Goal: Task Accomplishment & Management: Use online tool/utility

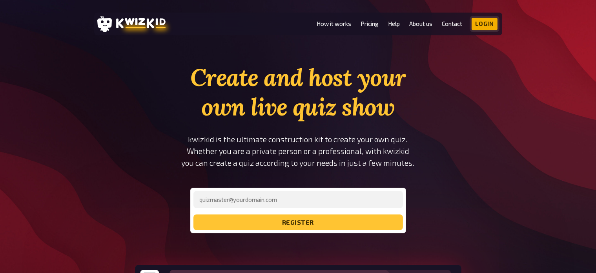
click at [479, 26] on link "Login" at bounding box center [485, 24] width 26 height 13
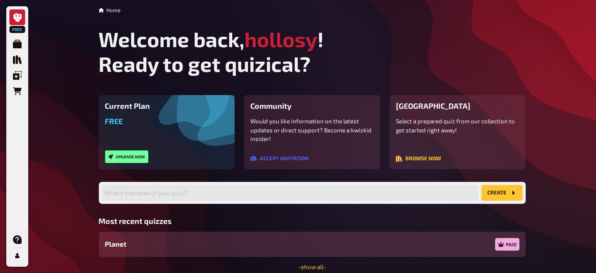
click at [355, 241] on div "Planet Paid" at bounding box center [312, 243] width 427 height 25
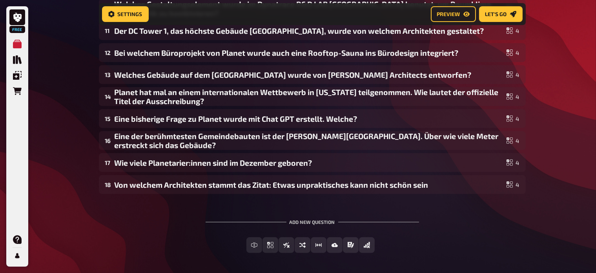
scroll to position [335, 0]
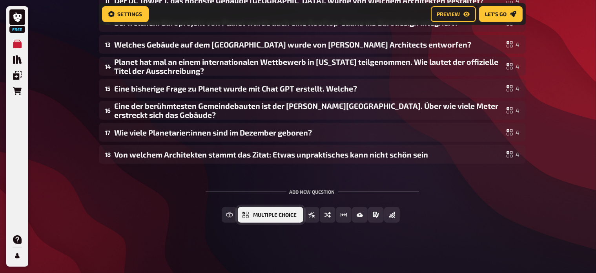
click at [273, 214] on span "Multiple Choice" at bounding box center [275, 214] width 44 height 5
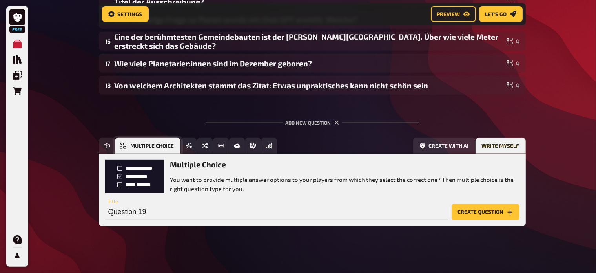
scroll to position [407, 0]
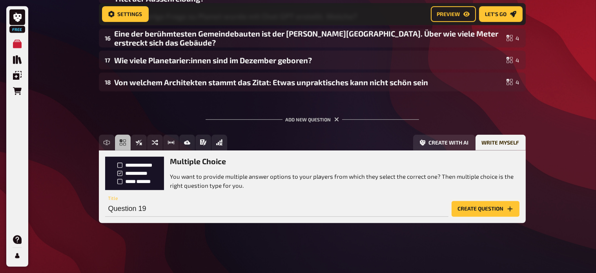
click at [465, 204] on button "Create question" at bounding box center [486, 209] width 68 height 16
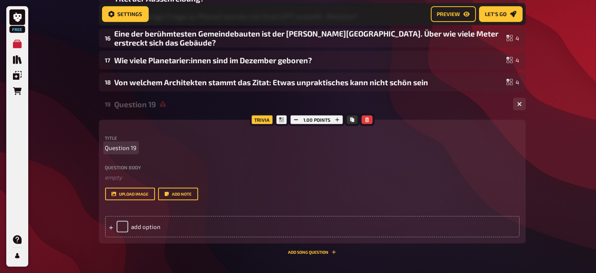
click at [151, 141] on div "Title Question 19" at bounding box center [312, 143] width 414 height 17
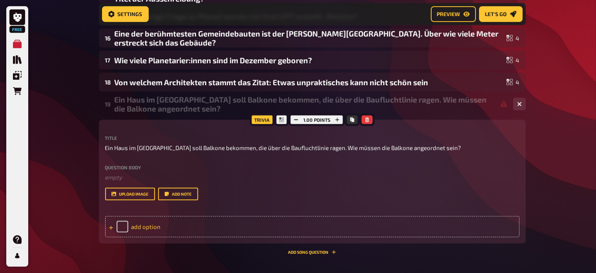
click at [216, 228] on div "add option" at bounding box center [312, 226] width 414 height 21
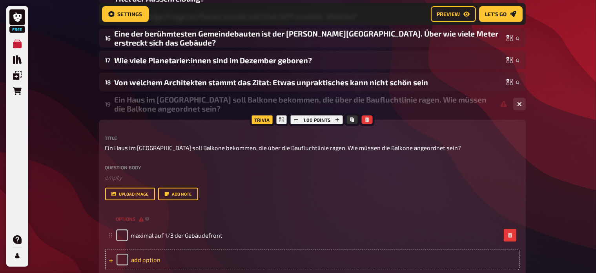
click at [171, 260] on div "add option" at bounding box center [312, 259] width 414 height 21
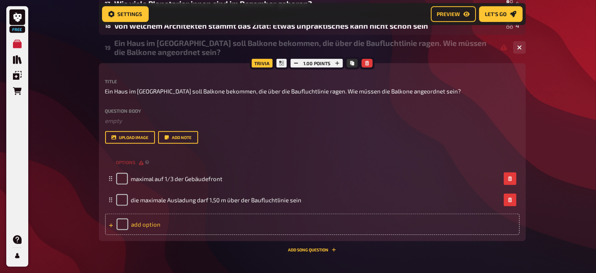
scroll to position [465, 0]
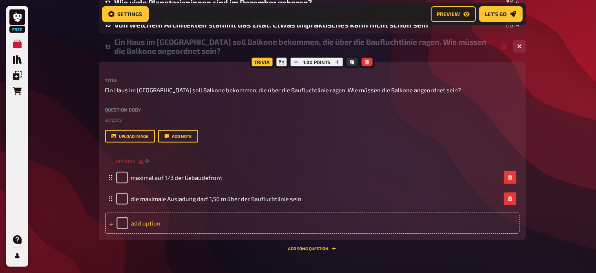
click at [201, 221] on div "add option" at bounding box center [312, 222] width 414 height 21
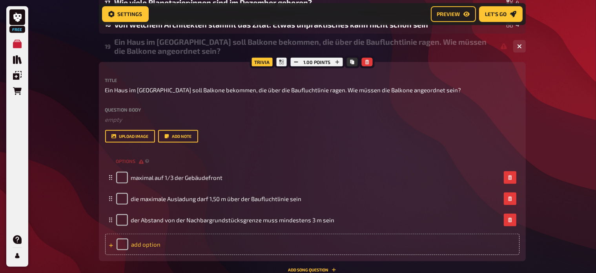
click at [196, 241] on div "add option" at bounding box center [312, 243] width 414 height 21
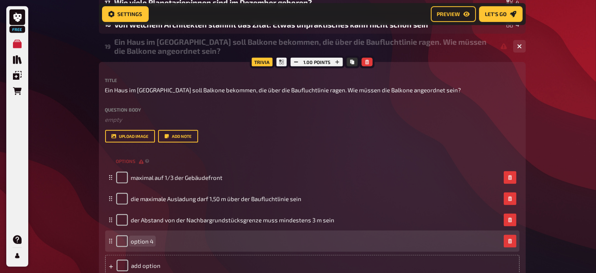
paste span
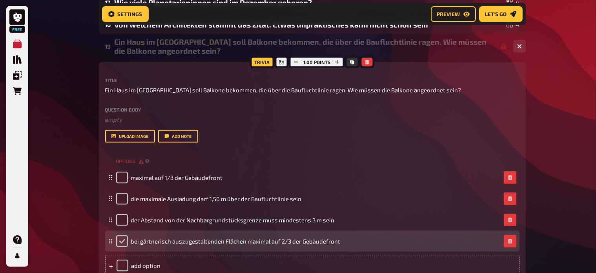
click at [122, 243] on input "checkbox" at bounding box center [122, 241] width 12 height 12
checkbox input "true"
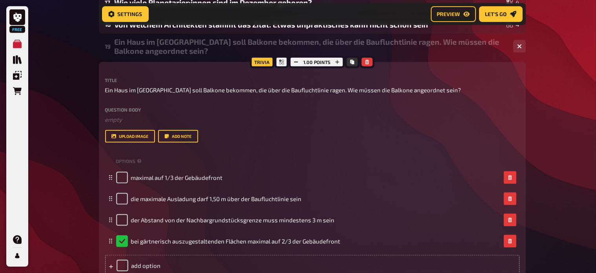
scroll to position [539, 0]
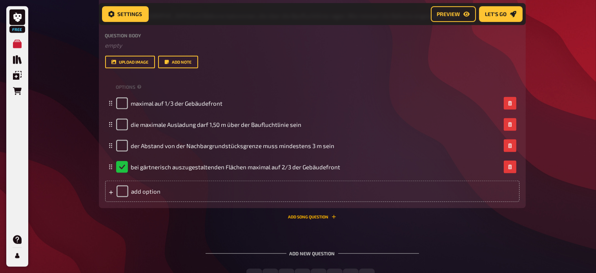
click at [322, 216] on button "Add Song question" at bounding box center [312, 216] width 48 height 5
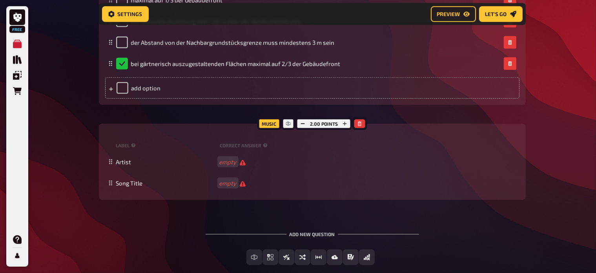
scroll to position [642, 0]
click at [359, 122] on icon "button" at bounding box center [359, 123] width 5 height 5
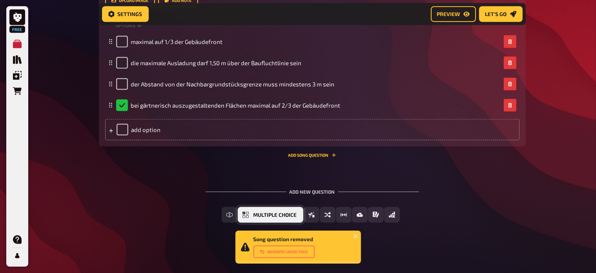
click at [270, 216] on span "Multiple Choice" at bounding box center [275, 214] width 44 height 5
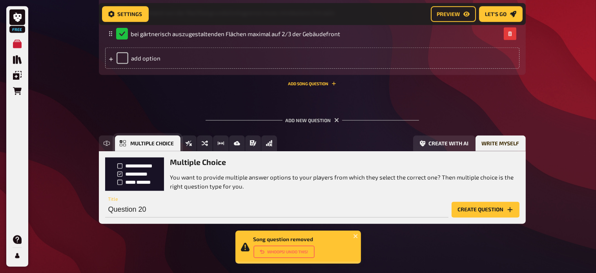
scroll to position [673, 0]
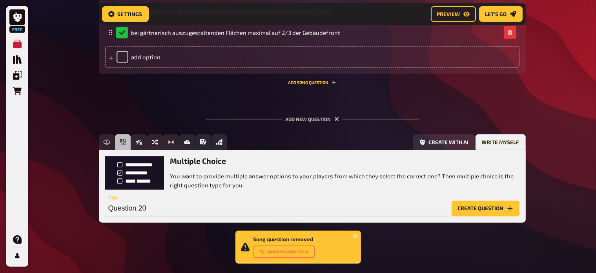
click at [466, 207] on button "Create question" at bounding box center [486, 208] width 68 height 16
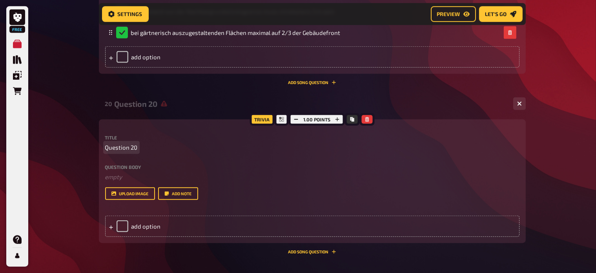
click at [133, 145] on span "Question 20" at bounding box center [121, 147] width 33 height 9
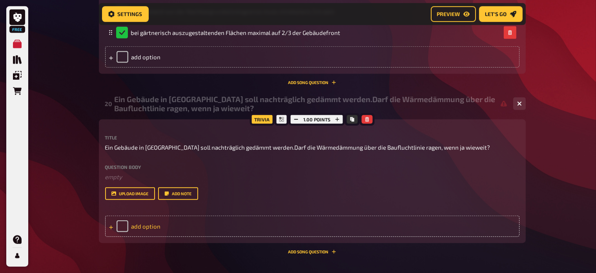
click at [144, 224] on div "add option" at bounding box center [312, 225] width 414 height 21
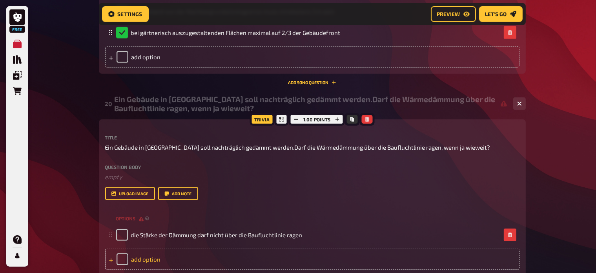
click at [146, 261] on div "add option" at bounding box center [312, 258] width 414 height 21
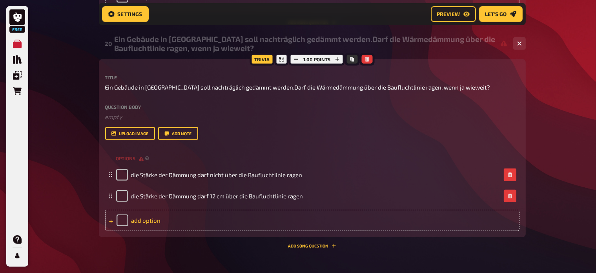
scroll to position [733, 0]
click at [148, 221] on div "add option" at bounding box center [312, 219] width 414 height 21
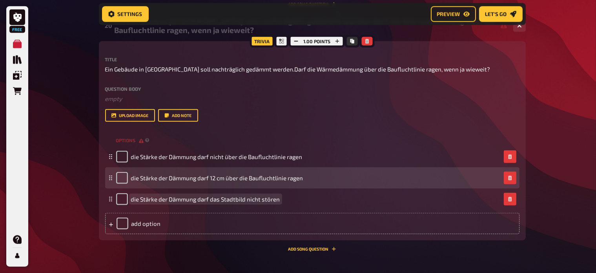
scroll to position [755, 0]
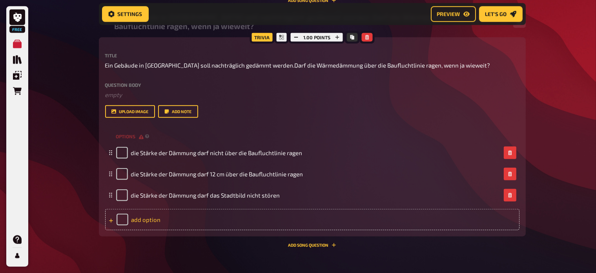
click at [160, 213] on div "add option" at bounding box center [312, 219] width 414 height 21
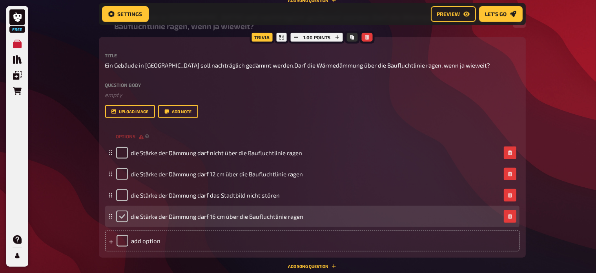
click at [122, 217] on input "checkbox" at bounding box center [122, 216] width 12 height 12
checkbox input "true"
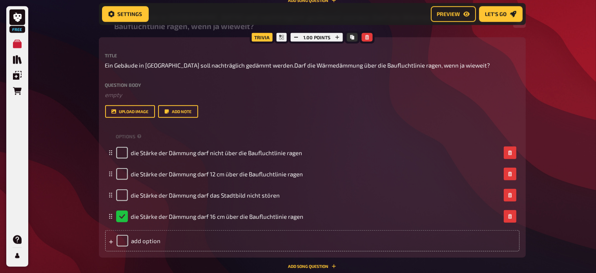
click at [450, 11] on span "Preview" at bounding box center [448, 13] width 23 height 5
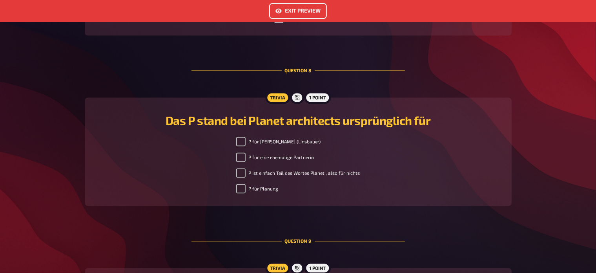
scroll to position [1427, 0]
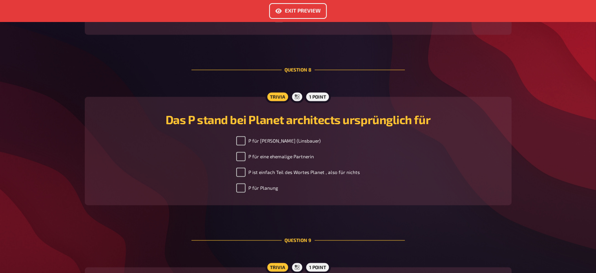
click at [293, 12] on button "Exit Preview" at bounding box center [298, 11] width 58 height 16
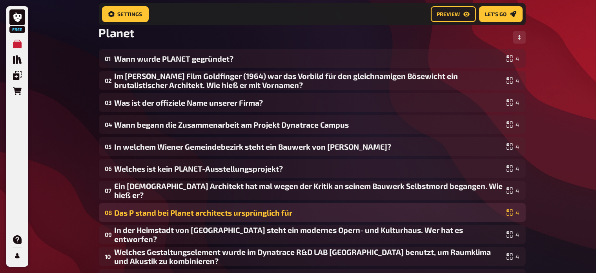
scroll to position [60, 0]
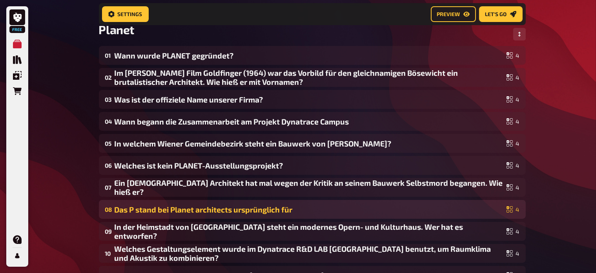
click at [264, 209] on div "Das P stand bei Planet architects ursprünglich für" at bounding box center [309, 209] width 389 height 9
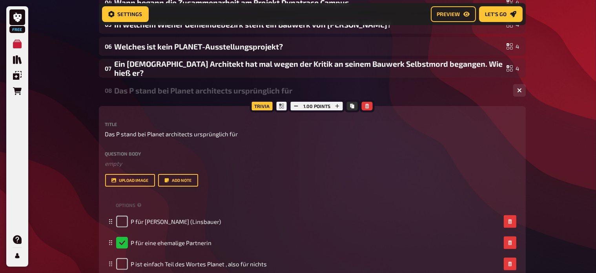
scroll to position [179, 0]
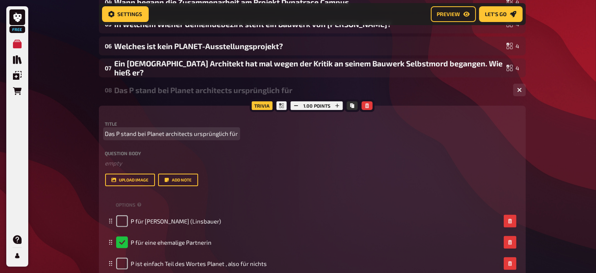
click at [213, 130] on span "Das P stand bei Planet architects ursprünglich für" at bounding box center [171, 133] width 133 height 9
click at [140, 133] on span "Das P stand bei Planet architects ursprünglich für" at bounding box center [171, 133] width 133 height 9
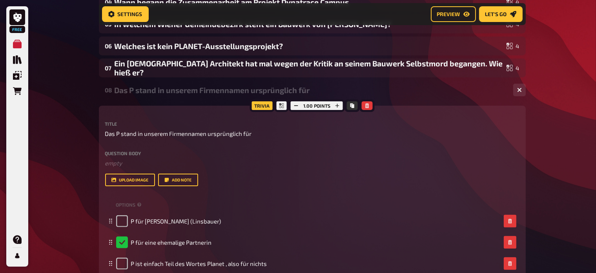
click at [70, 108] on div "Free My Quizzes Quiz Library Overlays Orders Help Profile Home My Quizzes Plane…" at bounding box center [298, 268] width 596 height 895
click at [132, 91] on div "Das P stand in unserem Firmennamen ursprünglich für" at bounding box center [311, 90] width 392 height 9
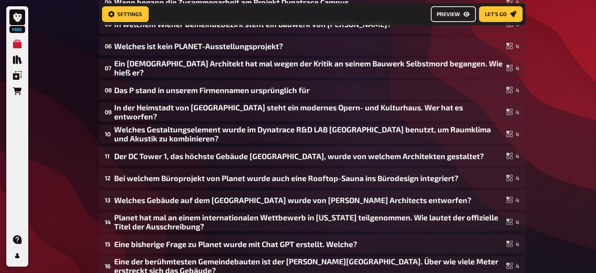
click at [451, 12] on span "Preview" at bounding box center [448, 13] width 23 height 5
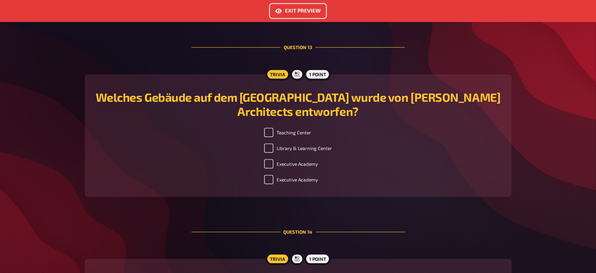
scroll to position [2359, 0]
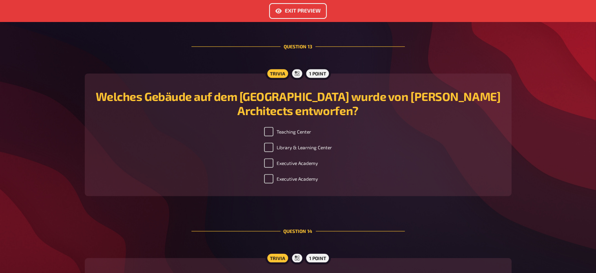
click at [293, 9] on button "Exit Preview" at bounding box center [298, 11] width 58 height 16
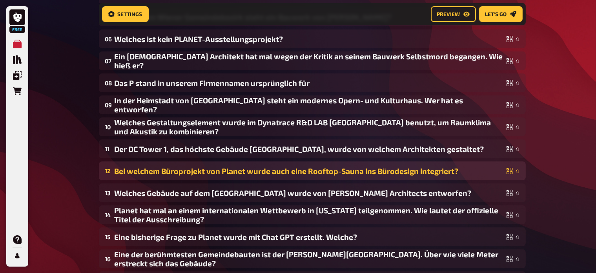
scroll to position [187, 0]
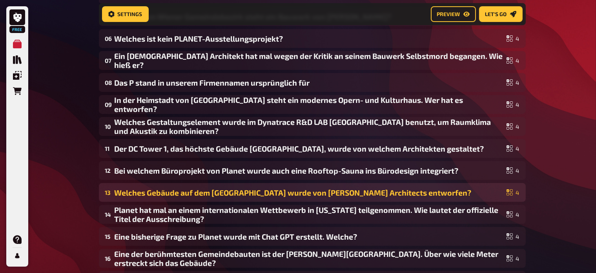
click at [278, 189] on div "Welches Gebäude auf dem WU Campus Wien wurde von Zaha Hadid Architects entworfe…" at bounding box center [309, 192] width 389 height 9
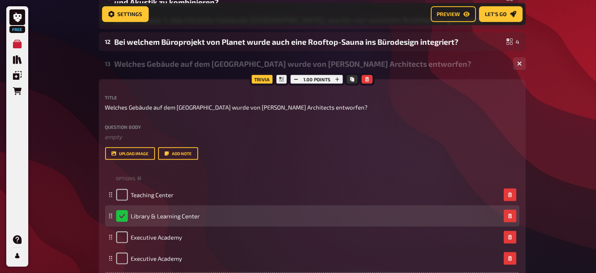
scroll to position [344, 0]
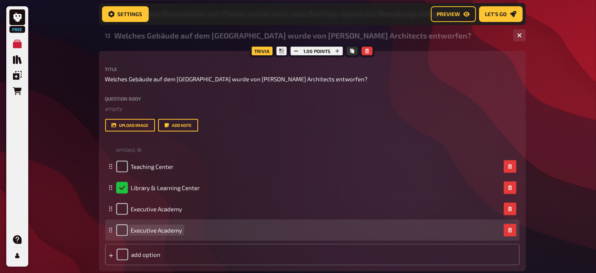
click at [186, 228] on div "Executive Academy" at bounding box center [308, 230] width 384 height 12
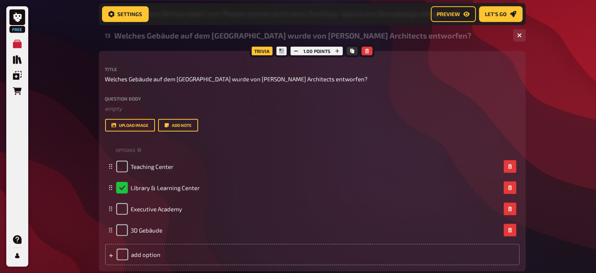
click at [61, 195] on div "Free My Quizzes Quiz Library Overlays Orders Help Profile Home My Quizzes Plane…" at bounding box center [298, 103] width 596 height 895
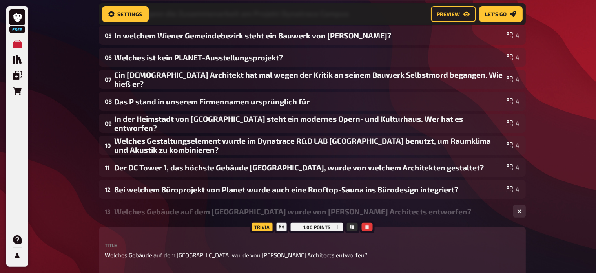
scroll to position [169, 0]
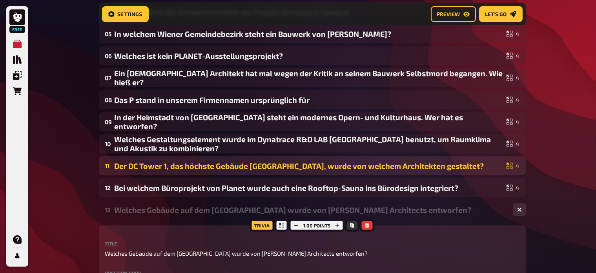
click at [286, 166] on div "Der DC Tower 1, das höchste Gebäude Österreichs, wurde von welchem Architekten …" at bounding box center [309, 165] width 389 height 9
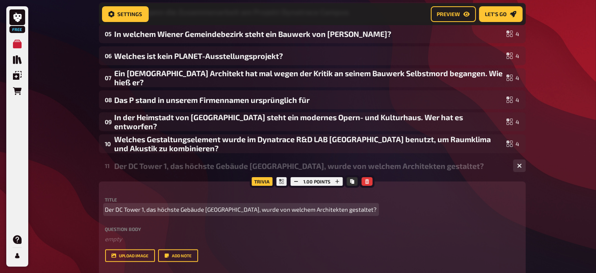
click at [149, 208] on span "Der DC Tower 1, das höchste Gebäude Österreichs, wurde von welchem Architekten …" at bounding box center [241, 209] width 272 height 9
click at [146, 210] on span "Der DC Tower 1, das höchste Gebäude Österreichs, wurde von welchem Architekten …" at bounding box center [241, 209] width 272 height 9
click at [146, 207] on span "Der DC Tower 1, das höchste Gebäude Österreichs, Von welchem Architekten wurde …" at bounding box center [229, 209] width 249 height 9
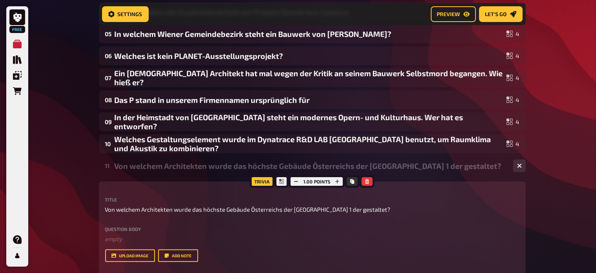
drag, startPoint x: 550, startPoint y: 186, endPoint x: 521, endPoint y: 166, distance: 35.5
click at [521, 166] on icon "button" at bounding box center [519, 165] width 5 height 5
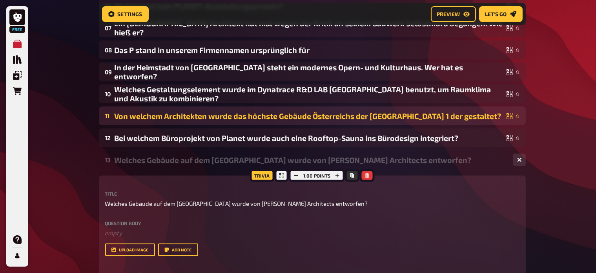
scroll to position [221, 0]
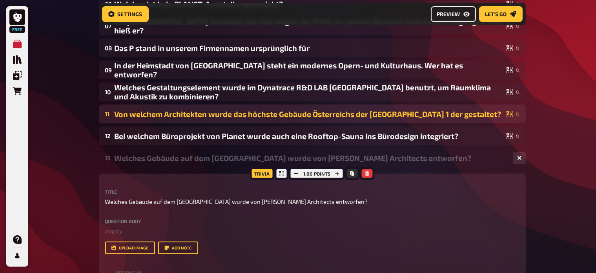
click at [461, 11] on button "Preview" at bounding box center [453, 14] width 45 height 16
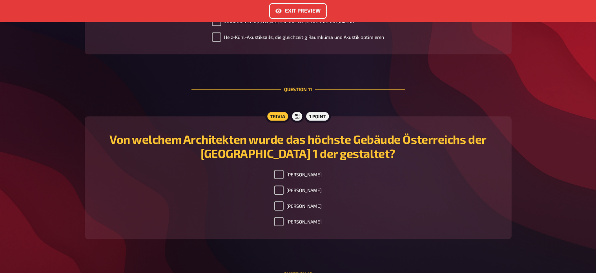
scroll to position [1970, 0]
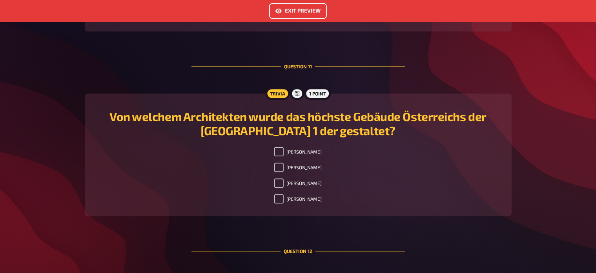
click at [292, 10] on button "Exit Preview" at bounding box center [298, 11] width 58 height 16
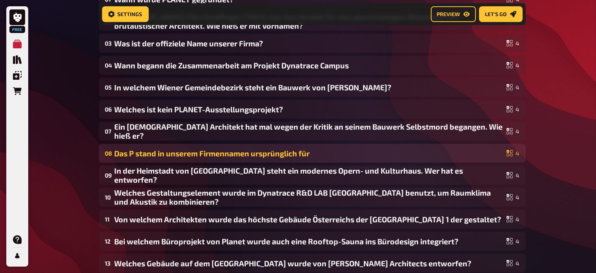
scroll to position [118, 0]
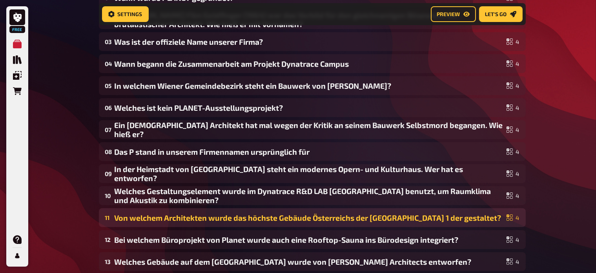
click at [334, 220] on div "Von welchem Architekten wurde das höchste Gebäude Österreichs der DC Tower 1 de…" at bounding box center [309, 217] width 389 height 9
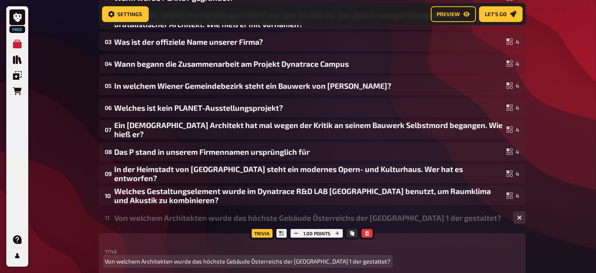
click at [331, 258] on span "Von welchem Architekten wurde das höchste Gebäude Österreichs der DC Tower 1 de…" at bounding box center [248, 261] width 286 height 9
click at [332, 260] on span "Von welchem Architekten wurde das höchste Gebäude Österreichs der DC Tower 1 de…" at bounding box center [248, 261] width 286 height 9
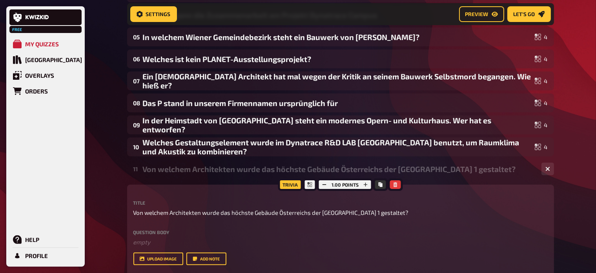
scroll to position [166, 0]
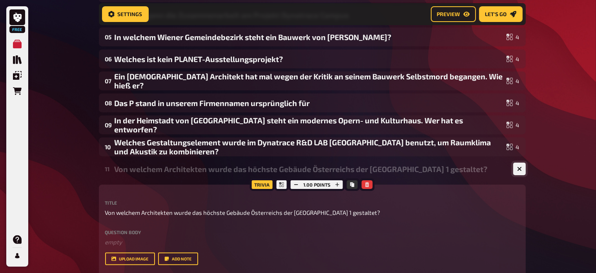
click at [519, 169] on icon "button" at bounding box center [519, 168] width 5 height 5
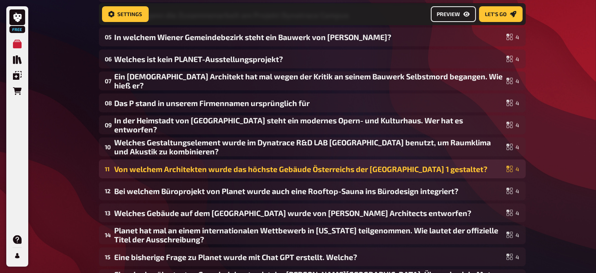
click at [456, 12] on span "Preview" at bounding box center [448, 13] width 23 height 5
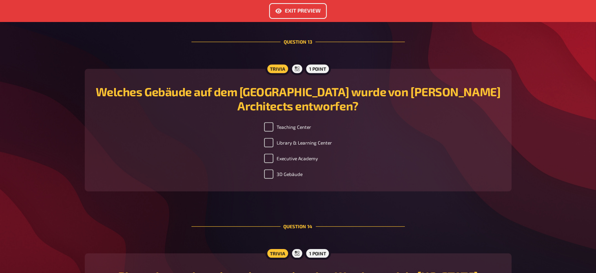
scroll to position [2363, 0]
click at [301, 4] on button "Exit Preview" at bounding box center [298, 11] width 58 height 16
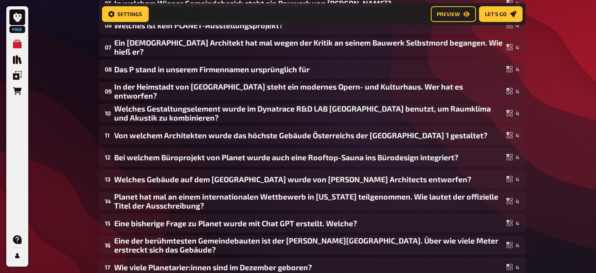
scroll to position [201, 0]
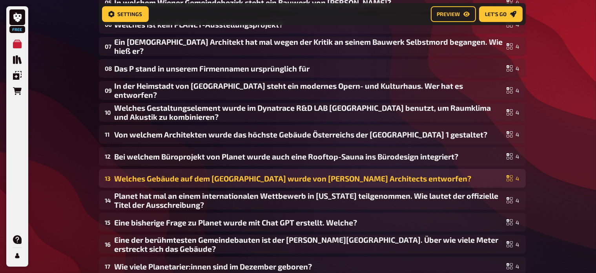
click at [273, 185] on div "13 Welches Gebäude auf dem WU Campus Wien wurde von Zaha Hadid Architects entwo…" at bounding box center [312, 178] width 427 height 19
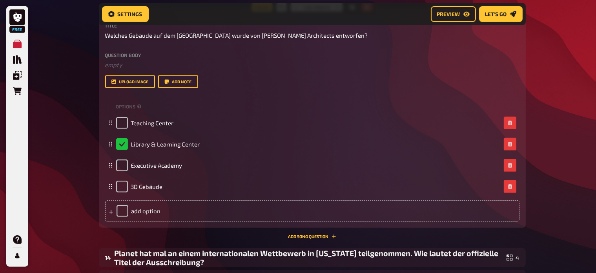
scroll to position [437, 0]
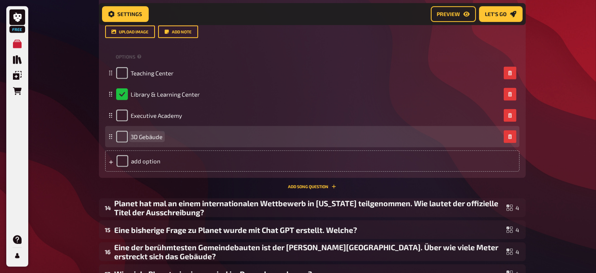
click at [138, 136] on span "3D Gebäude" at bounding box center [147, 136] width 32 height 7
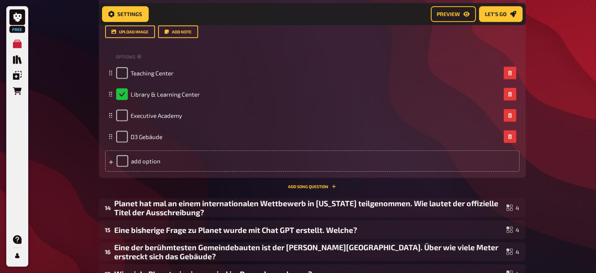
click at [70, 115] on div "Free My Quizzes Quiz Library Overlays Orders Help Profile Home My Quizzes Plane…" at bounding box center [298, 10] width 596 height 895
click at [466, 15] on icon "Preview" at bounding box center [466, 14] width 6 height 6
